Goal: Task Accomplishment & Management: Manage account settings

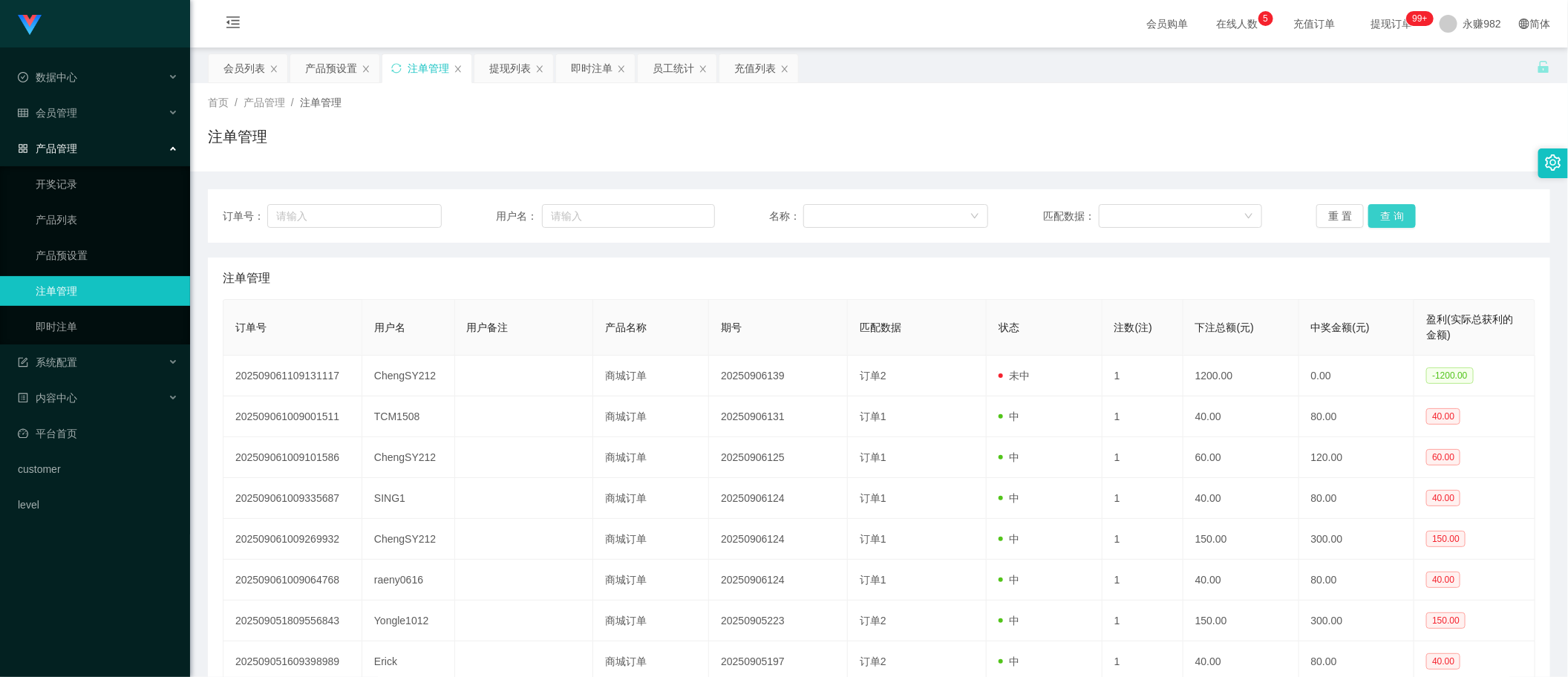
click at [1399, 211] on button "查 询" at bounding box center [1392, 215] width 48 height 24
drag, startPoint x: 332, startPoint y: 72, endPoint x: 412, endPoint y: 102, distance: 85.4
click at [332, 71] on div "产品预设置" at bounding box center [331, 68] width 52 height 28
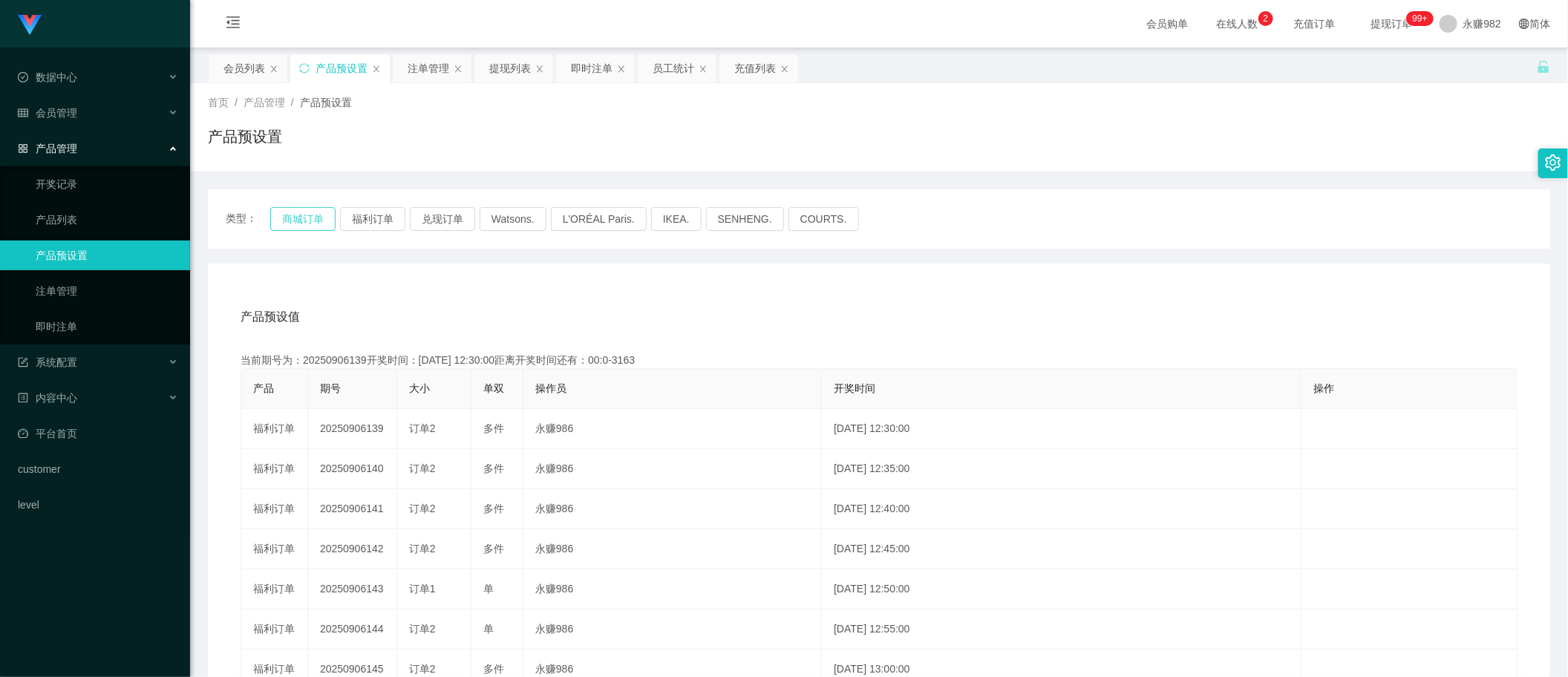
click at [298, 223] on button "商城订单" at bounding box center [303, 219] width 65 height 24
click at [375, 219] on button "福利订单" at bounding box center [372, 219] width 65 height 24
click at [377, 217] on button "福利订单" at bounding box center [372, 219] width 65 height 24
click at [1269, 338] on div "产品预设值 添加期号 当前期号为：20250906150开奖时间：[DATE] 13:25:00距离开奖时间还有：00:0-2 产品 期号 大小 单双 操作员…" at bounding box center [879, 576] width 1307 height 561
click at [383, 216] on button "福利订单" at bounding box center [372, 219] width 65 height 24
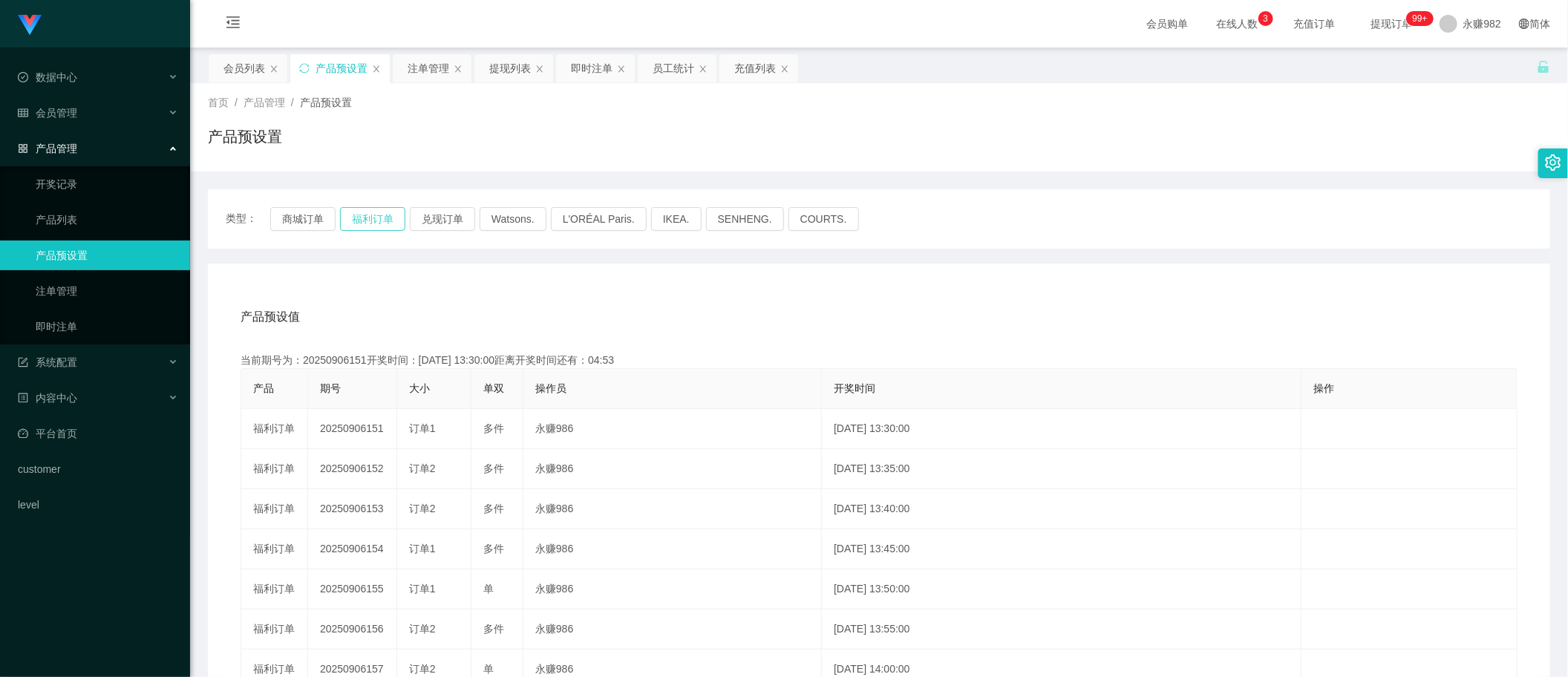
click at [377, 218] on button "福利订单" at bounding box center [372, 219] width 65 height 24
drag, startPoint x: 376, startPoint y: 220, endPoint x: 396, endPoint y: 220, distance: 20.0
click at [376, 220] on button "福利订单" at bounding box center [372, 219] width 65 height 24
click at [1231, 137] on div "产品预设置" at bounding box center [878, 142] width 1342 height 34
click at [364, 213] on button "福利订单" at bounding box center [372, 219] width 65 height 24
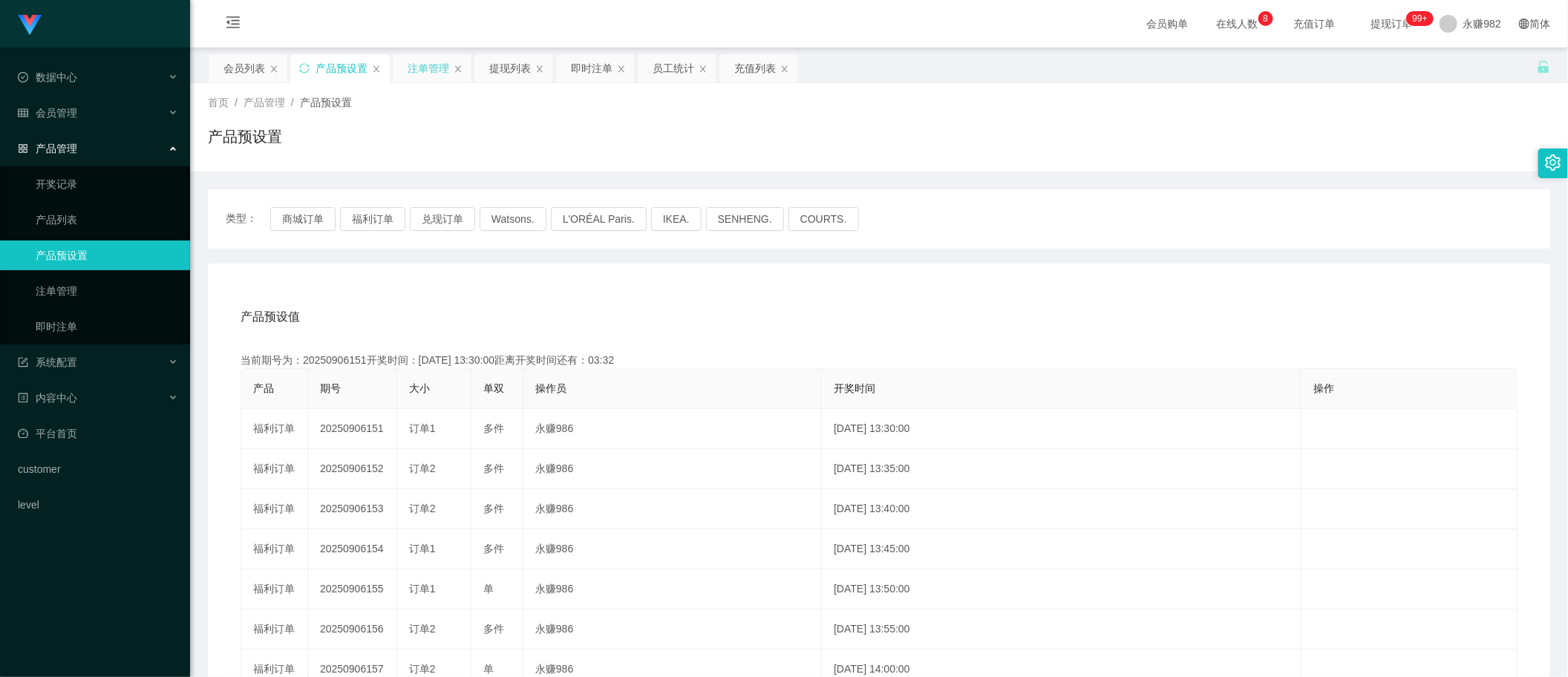
click at [435, 82] on div "注单管理" at bounding box center [428, 68] width 41 height 28
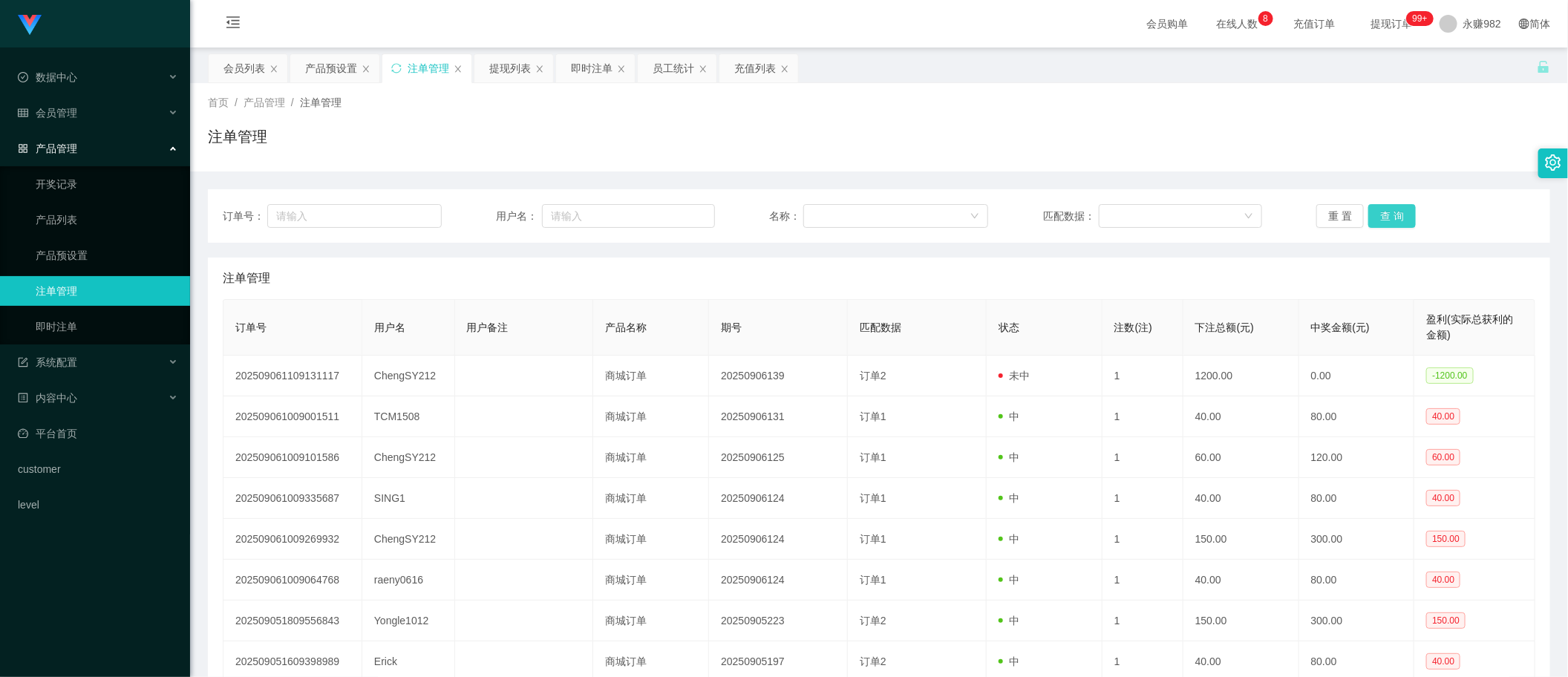
click at [1377, 211] on button "查 询" at bounding box center [1392, 215] width 48 height 24
click at [1386, 210] on button "查 询" at bounding box center [1392, 215] width 48 height 24
click at [1386, 210] on div "重 置 查 询" at bounding box center [1425, 215] width 219 height 24
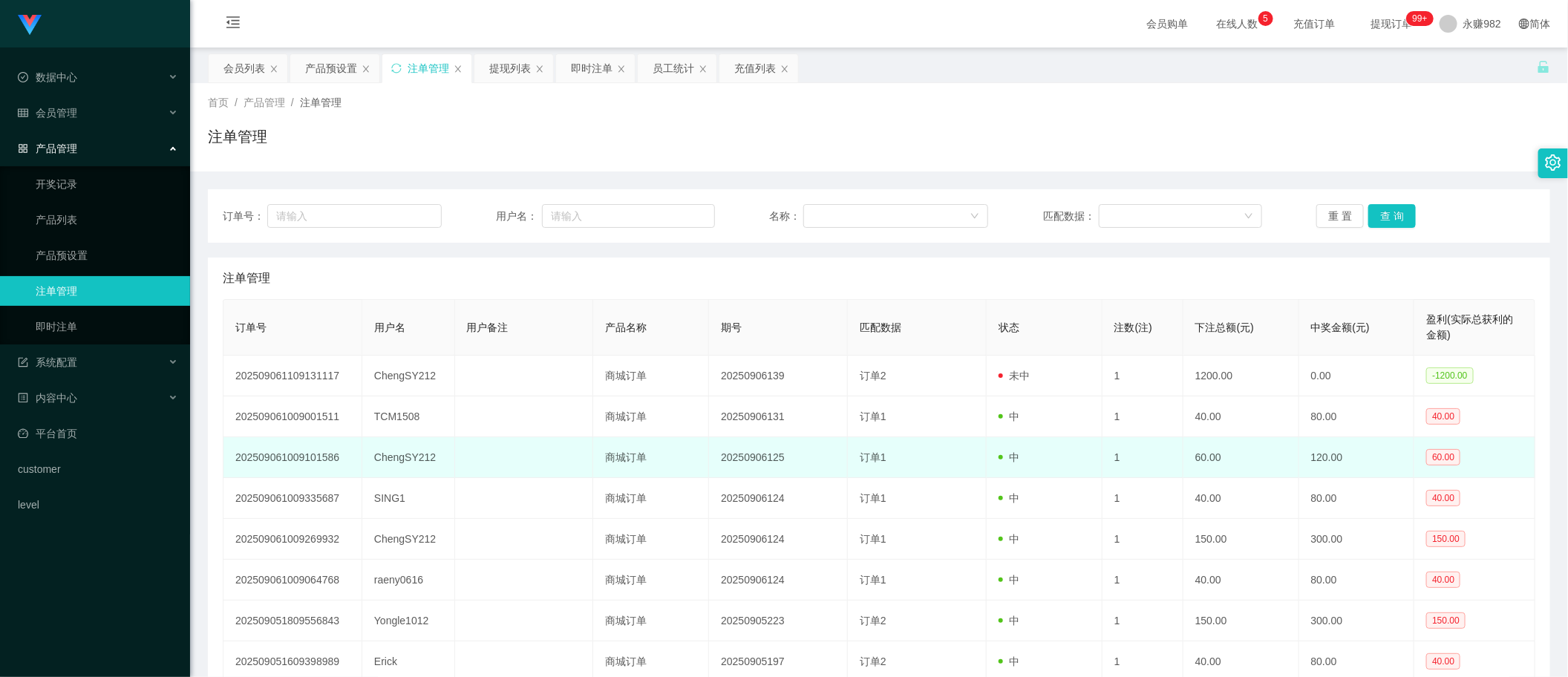
click at [943, 444] on td "订单1" at bounding box center [917, 457] width 139 height 40
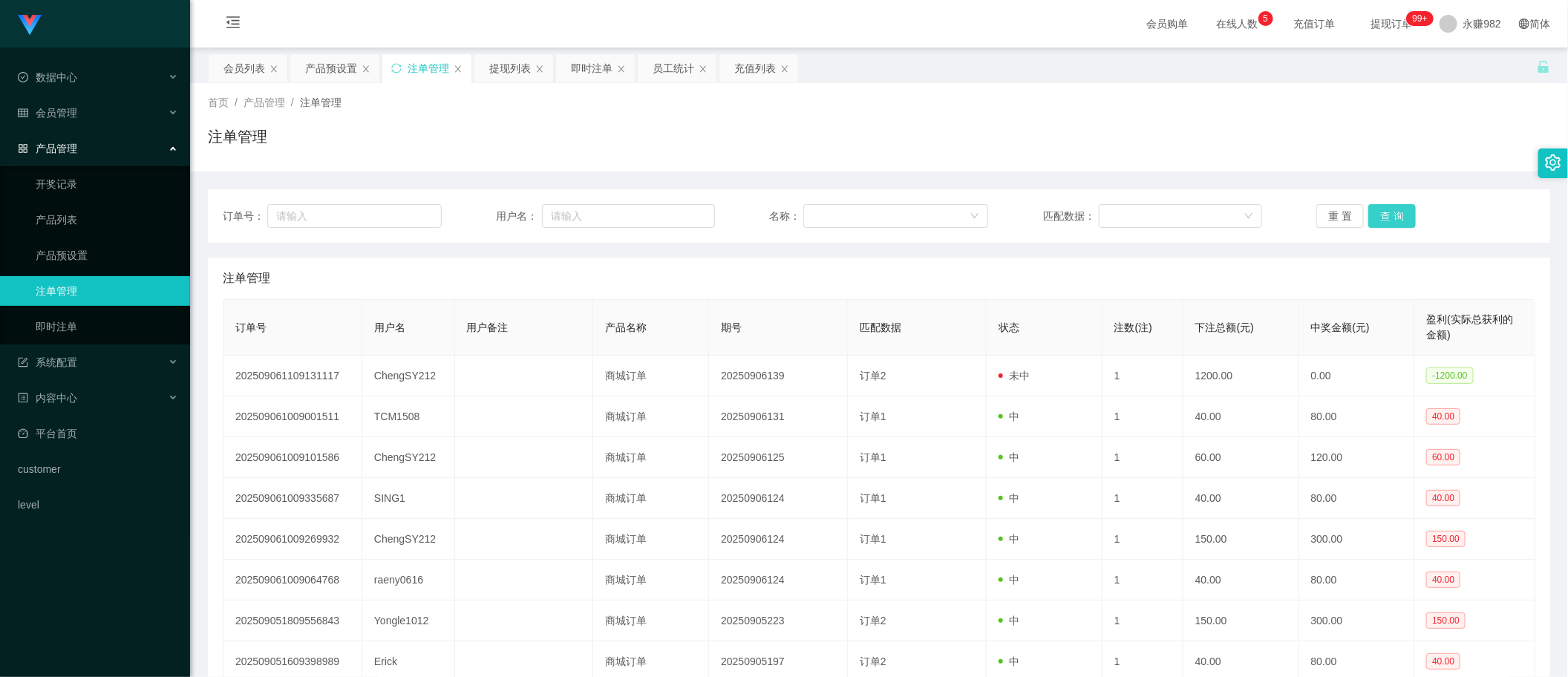
click at [1382, 219] on button "查 询" at bounding box center [1392, 215] width 48 height 24
click at [1377, 212] on button "查 询" at bounding box center [1392, 215] width 48 height 24
click at [1377, 212] on button "查 询" at bounding box center [1392, 215] width 48 height 24
click at [1394, 212] on button "查 询" at bounding box center [1392, 215] width 48 height 24
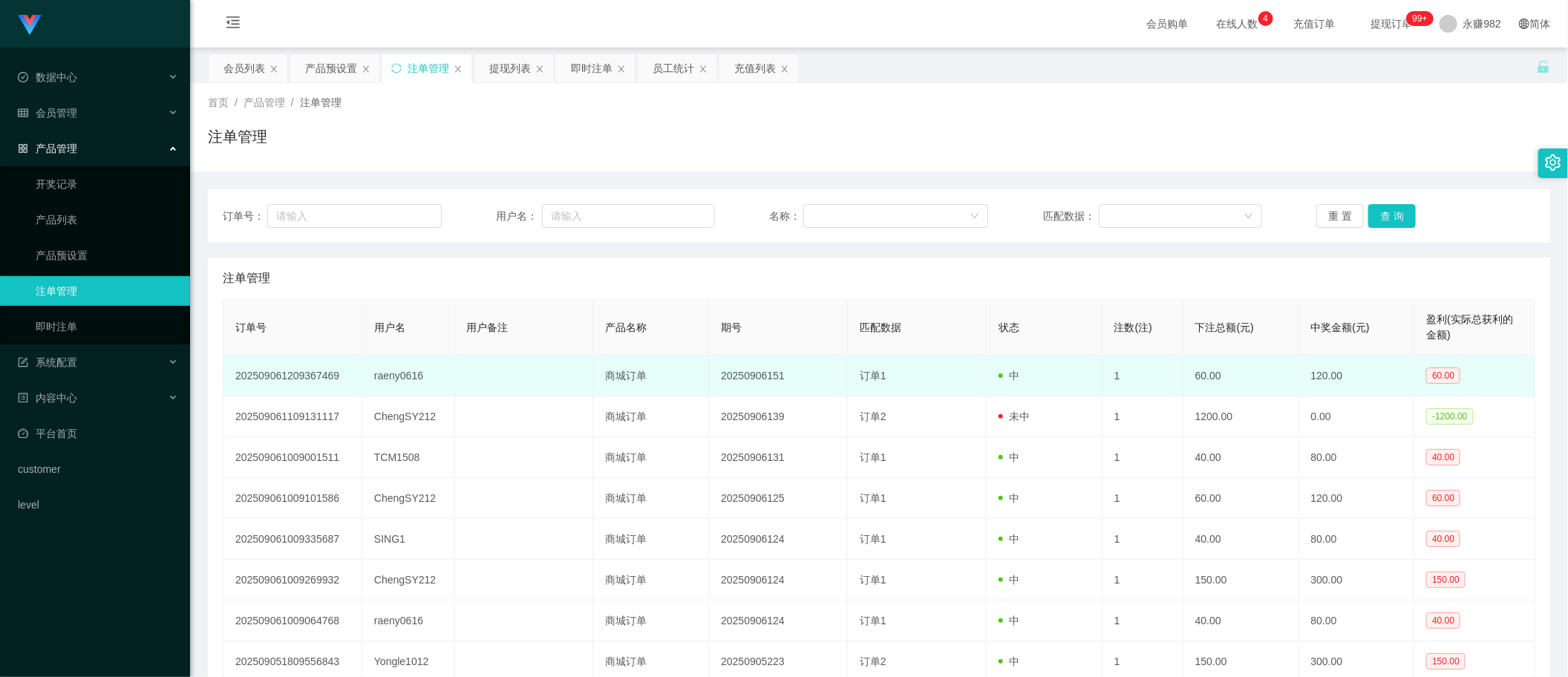
click at [386, 369] on td "raeny0616" at bounding box center [408, 375] width 92 height 40
copy td "raeny0616"
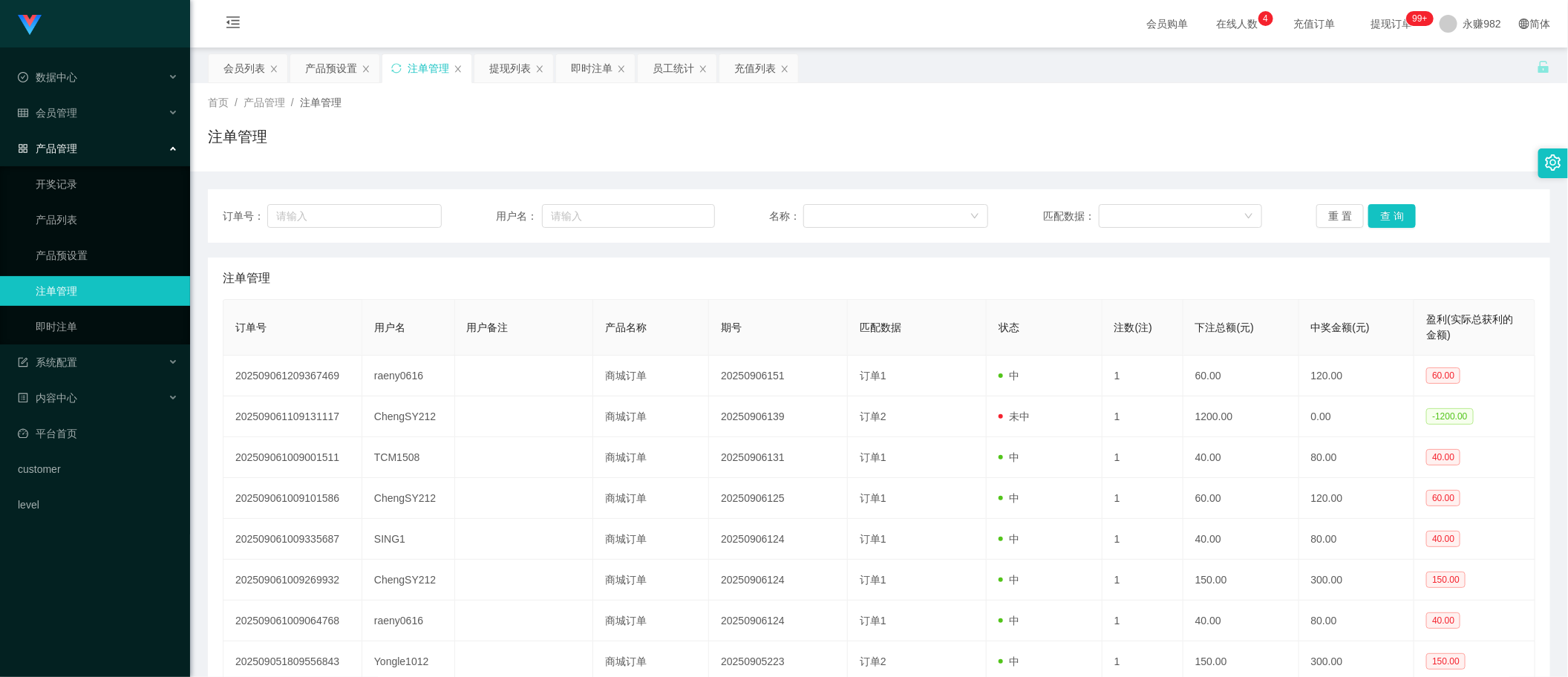
click at [788, 156] on div "注单管理" at bounding box center [878, 142] width 1342 height 34
click at [1386, 204] on button "查 询" at bounding box center [1392, 215] width 48 height 24
click at [340, 72] on div "产品预设置" at bounding box center [331, 68] width 52 height 28
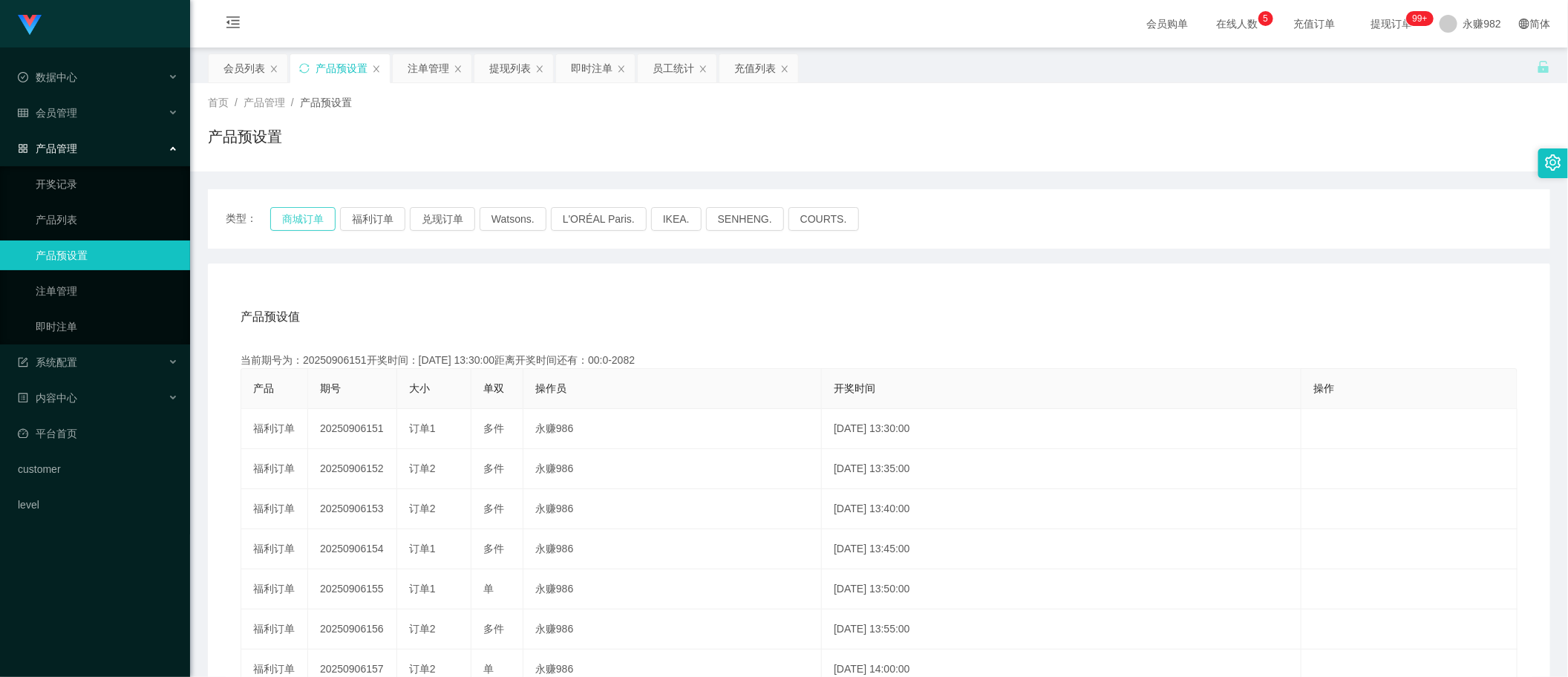
click at [299, 217] on button "商城订单" at bounding box center [303, 219] width 65 height 24
click at [298, 218] on button "商城订单" at bounding box center [303, 219] width 65 height 24
click at [371, 213] on button "福利订单" at bounding box center [372, 219] width 65 height 24
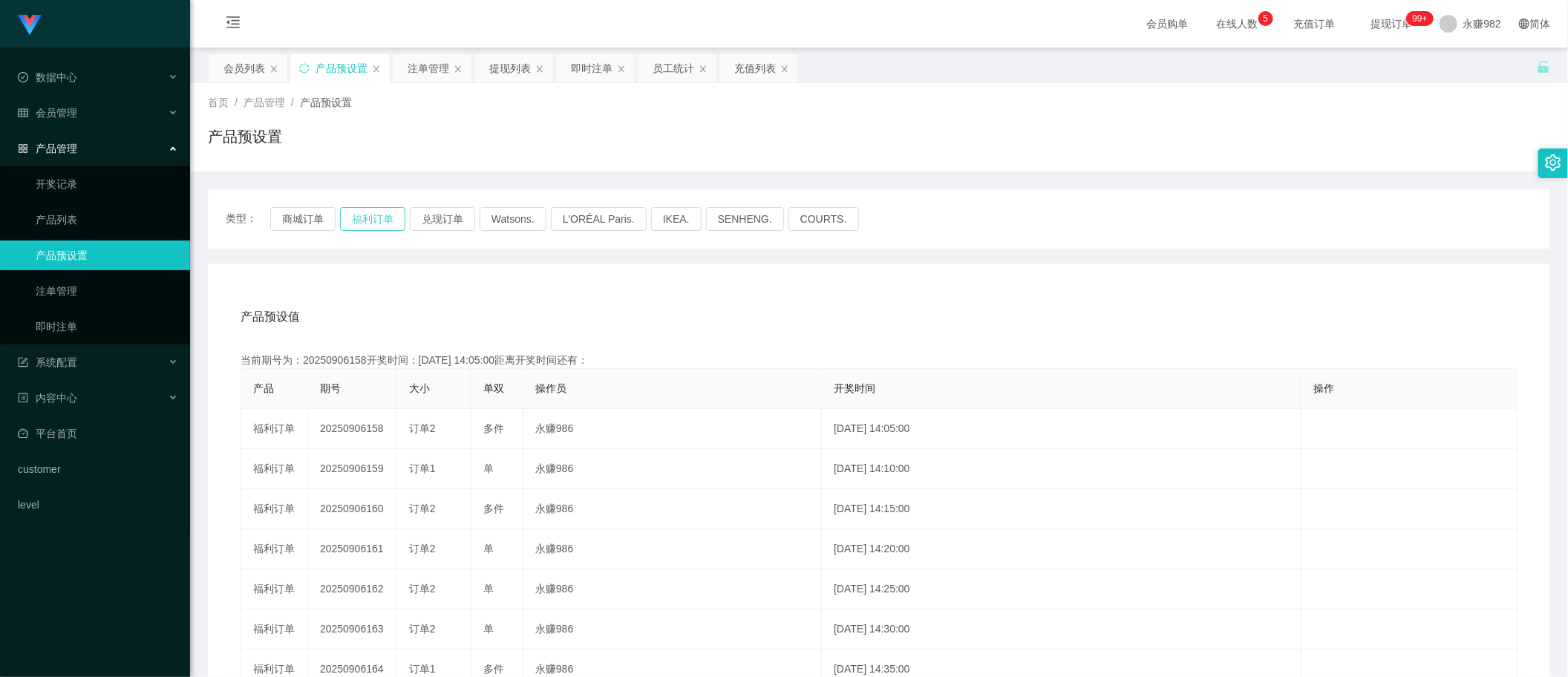
click at [371, 213] on button "福利订单" at bounding box center [372, 219] width 65 height 24
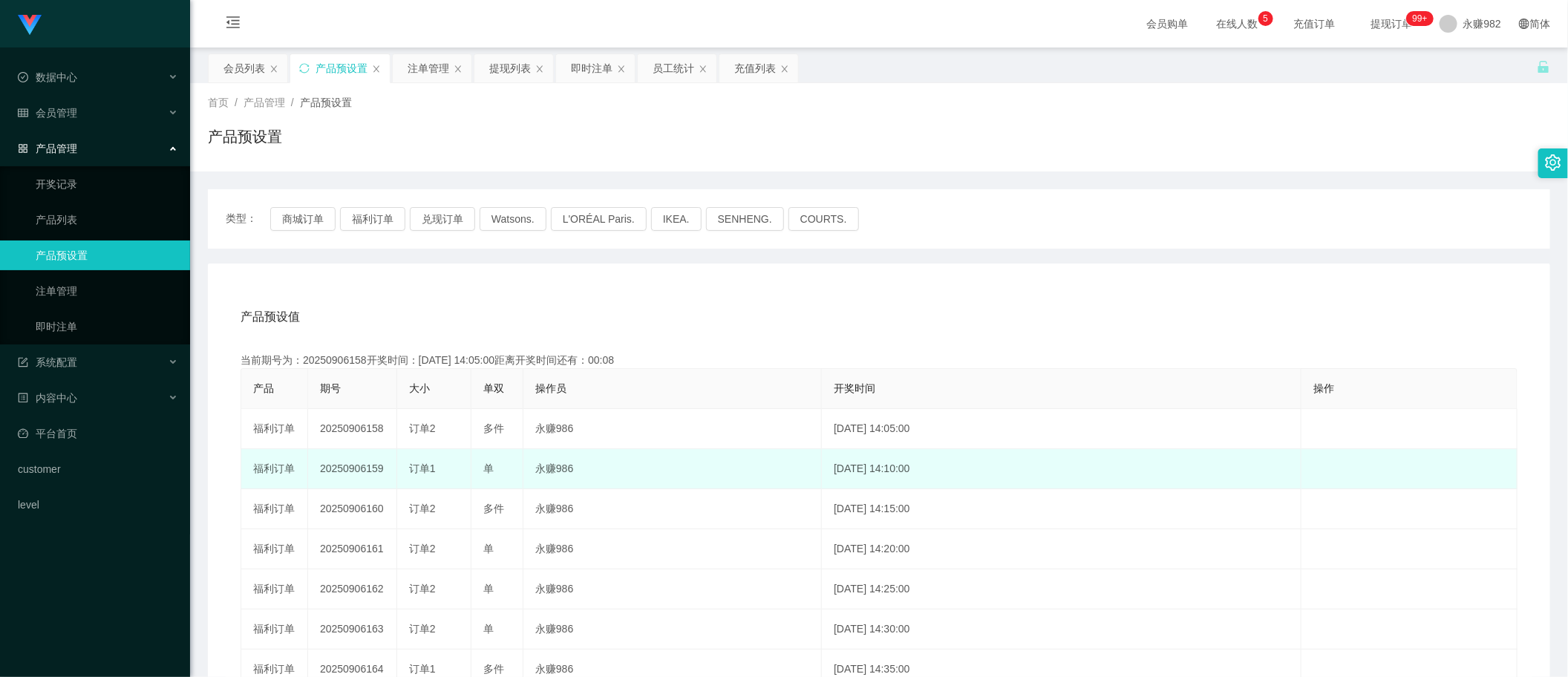
click at [414, 466] on span "订单1" at bounding box center [422, 468] width 26 height 12
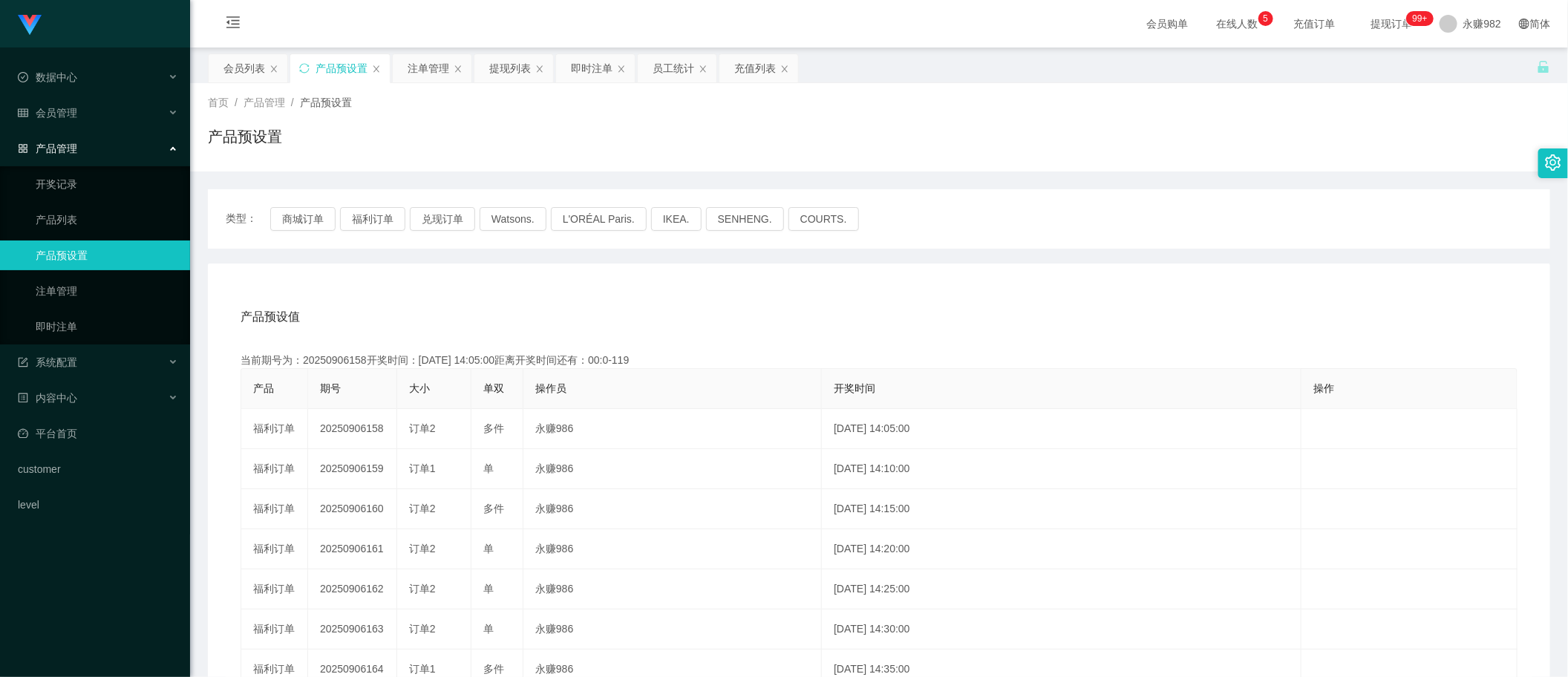
click at [772, 290] on div "产品预设值 添加期号 当前期号为：20250906158开奖时间：[DATE] 14:05:00距离开奖时间还有：00:0-119 产品 期号 大小 单双 操…" at bounding box center [878, 569] width 1342 height 612
click at [426, 76] on div "注单管理" at bounding box center [428, 68] width 41 height 28
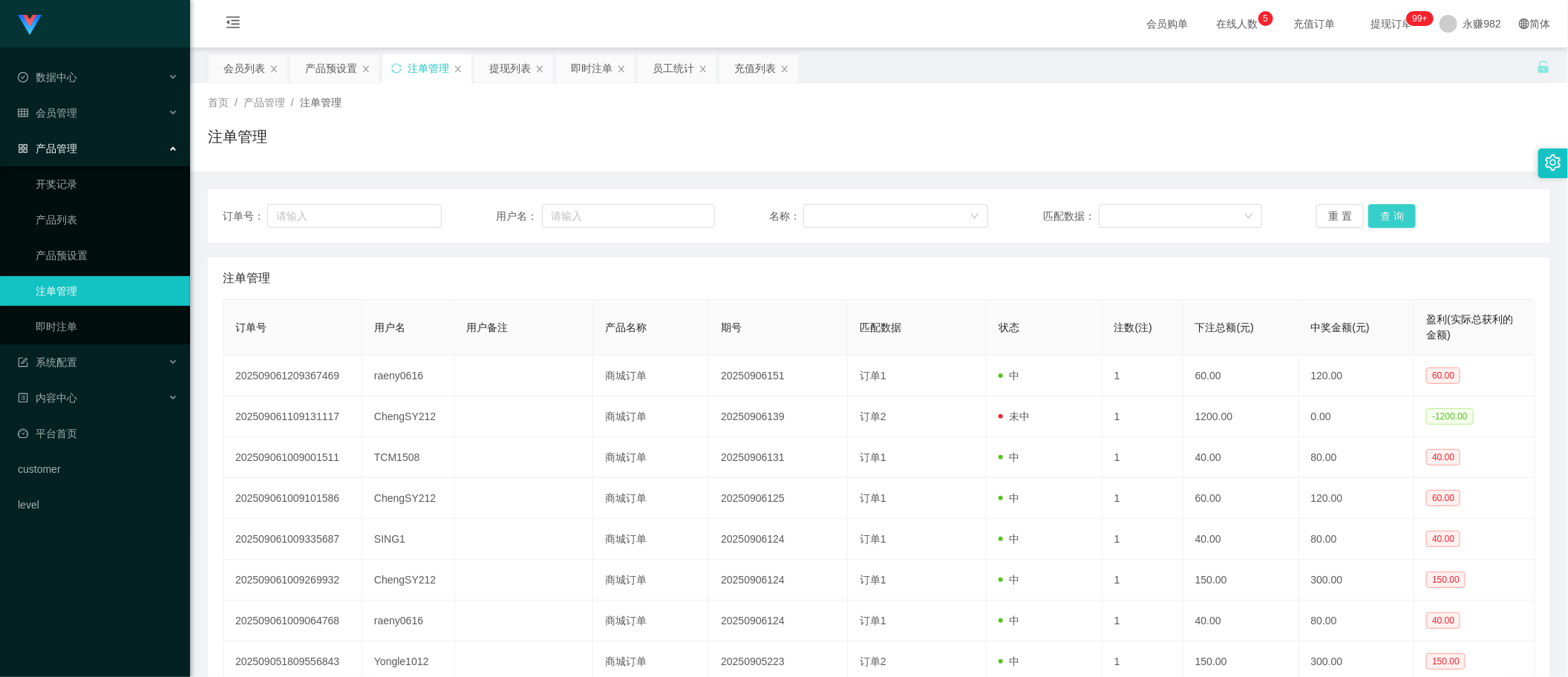
click at [1368, 212] on button "查 询" at bounding box center [1392, 215] width 48 height 24
click at [1391, 225] on button "查 询" at bounding box center [1392, 215] width 48 height 24
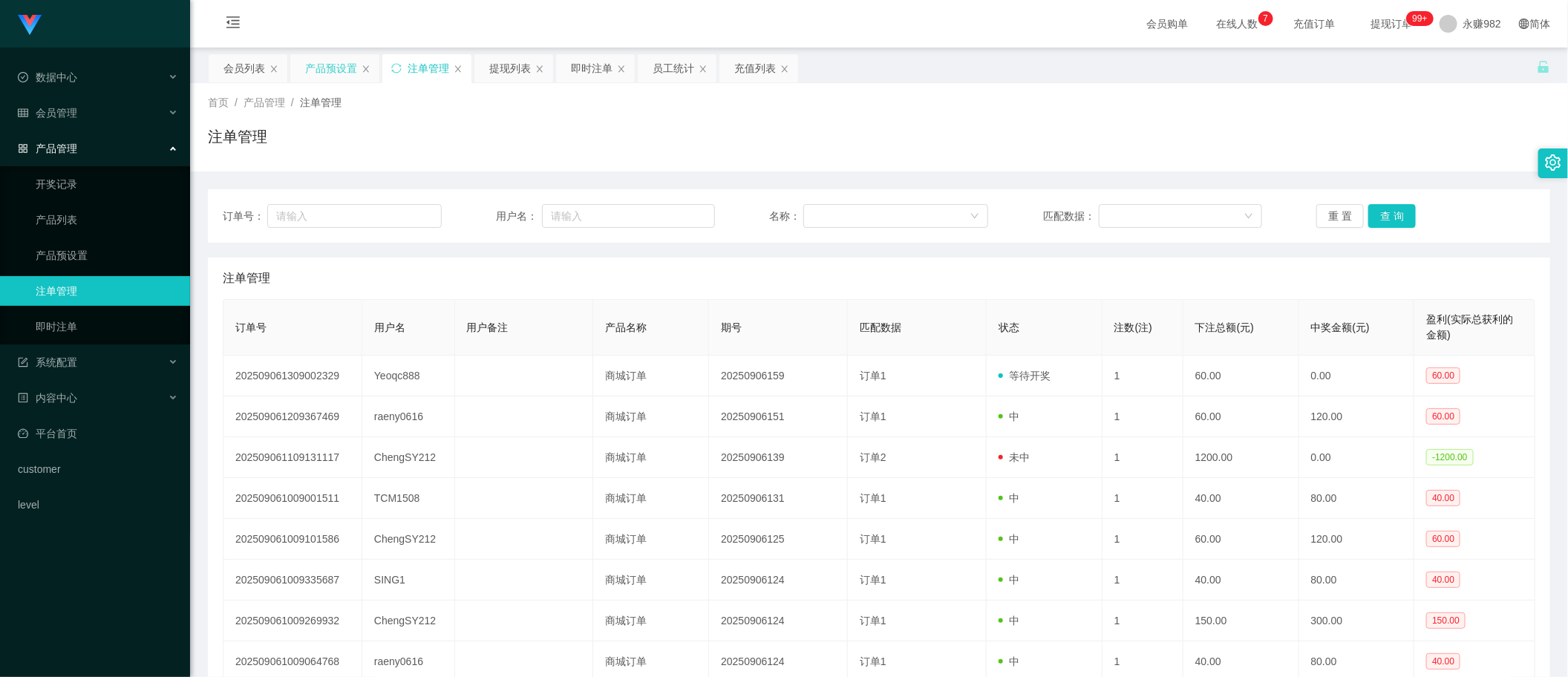
click at [323, 79] on div "产品预设置" at bounding box center [331, 68] width 52 height 28
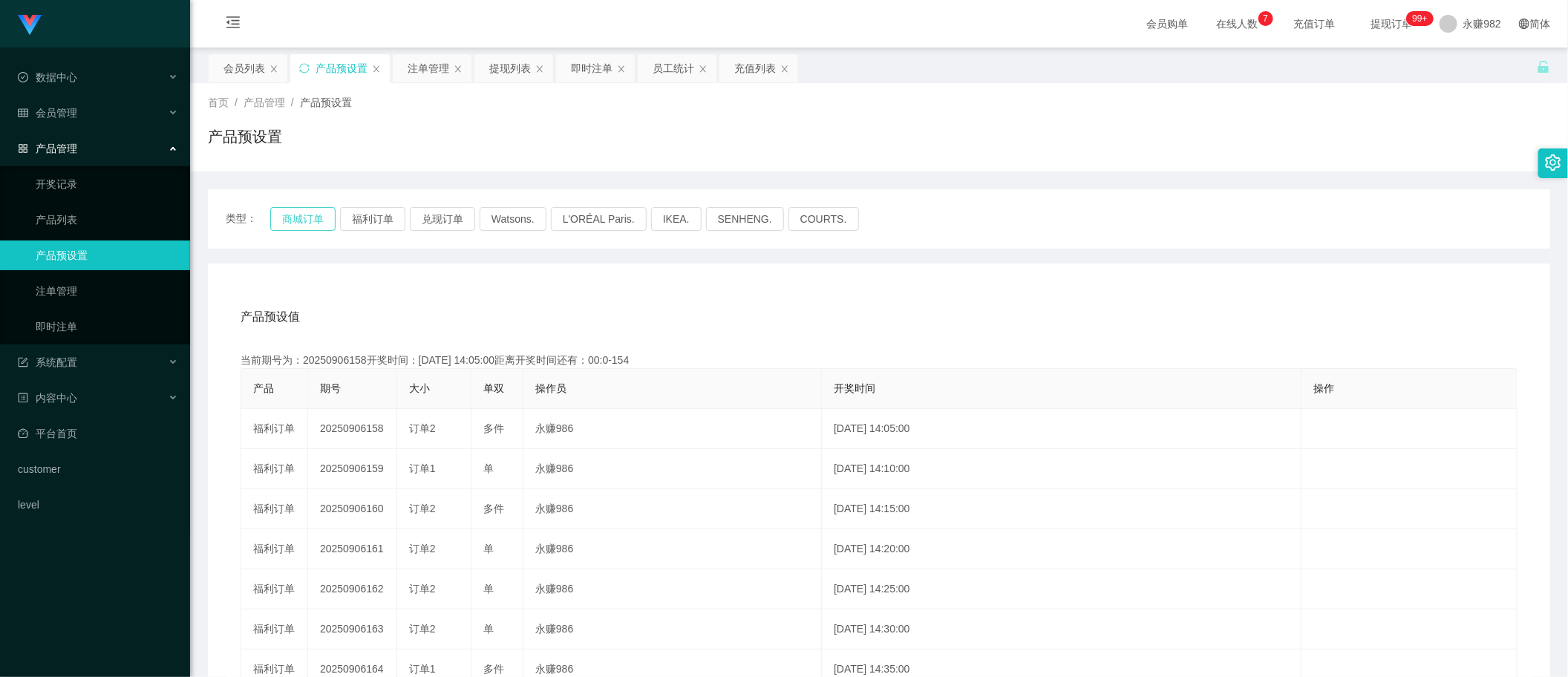
click at [309, 215] on button "商城订单" at bounding box center [303, 219] width 65 height 24
click at [309, 216] on button "商城订单" at bounding box center [303, 219] width 65 height 24
click at [384, 216] on button "福利订单" at bounding box center [372, 219] width 65 height 24
click at [429, 70] on div "注单管理" at bounding box center [428, 68] width 41 height 28
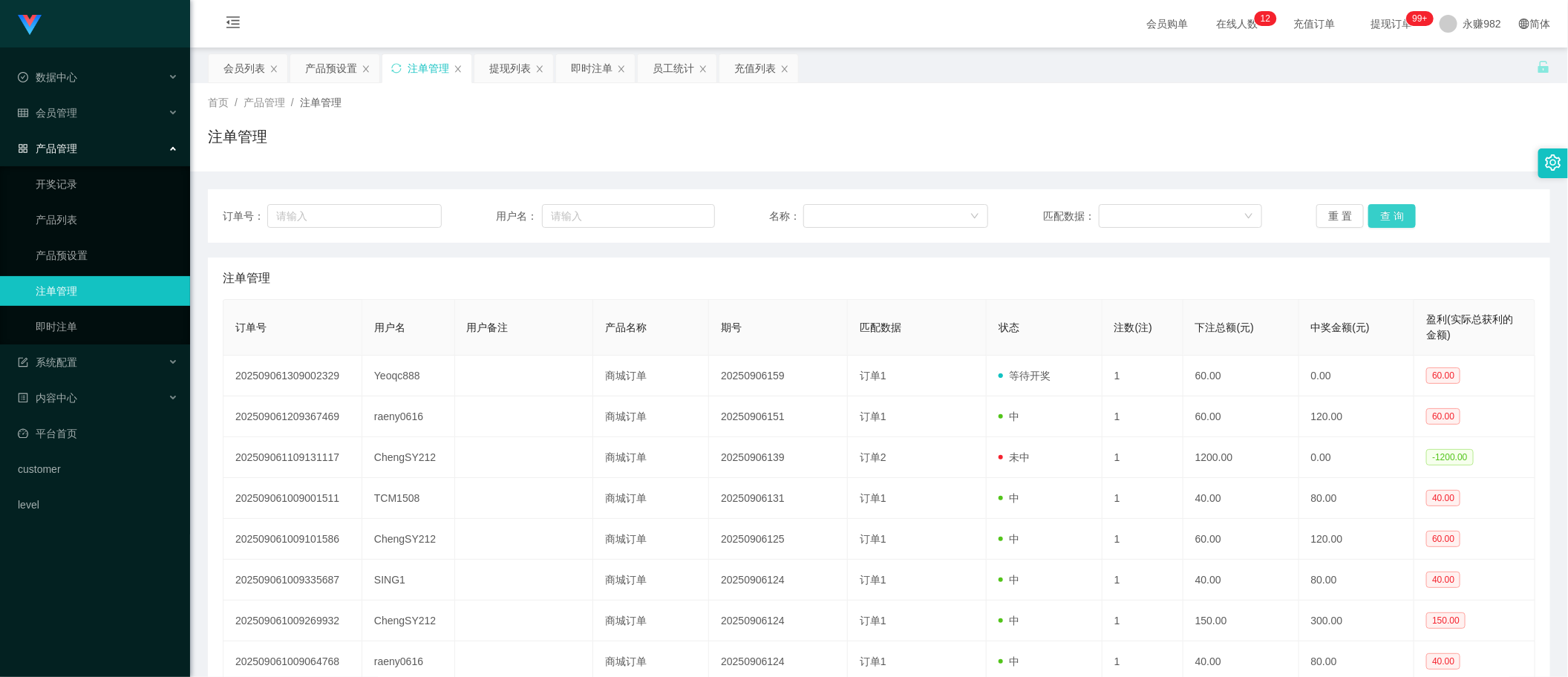
click at [1374, 210] on button "查 询" at bounding box center [1392, 215] width 48 height 24
